Goal: Find specific page/section: Find specific page/section

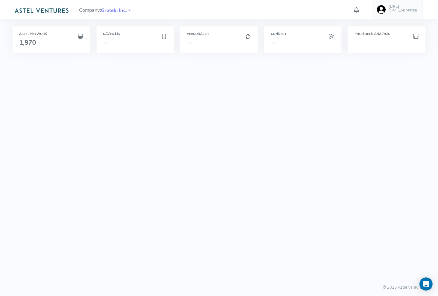
click at [413, 5] on h5 "[URL]" at bounding box center [402, 6] width 29 height 5
click at [270, 11] on div "Company: Grotek, Inc. [URL] [EMAIL_ADDRESS] Account AI Keys Usage Engagement Ca…" at bounding box center [219, 9] width 416 height 19
click at [119, 15] on div "Company: Grotek, Inc." at bounding box center [105, 9] width 53 height 19
click at [53, 41] on h3 "1,970" at bounding box center [51, 42] width 64 height 7
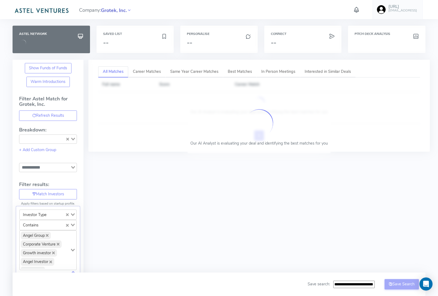
click at [124, 12] on span "Grotek, Inc." at bounding box center [114, 10] width 26 height 7
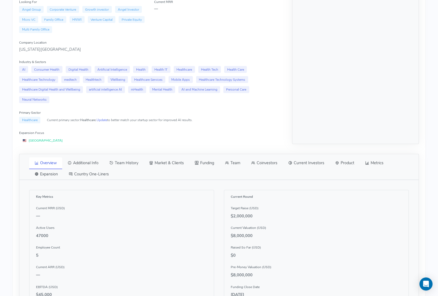
scroll to position [216, 0]
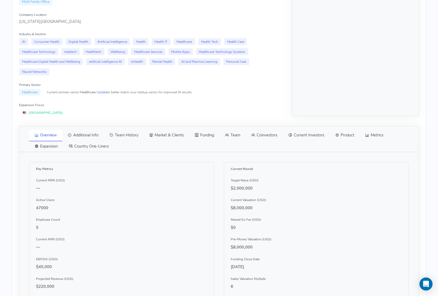
click at [268, 137] on link "Coinvestors" at bounding box center [264, 135] width 37 height 11
